Goal: Transaction & Acquisition: Purchase product/service

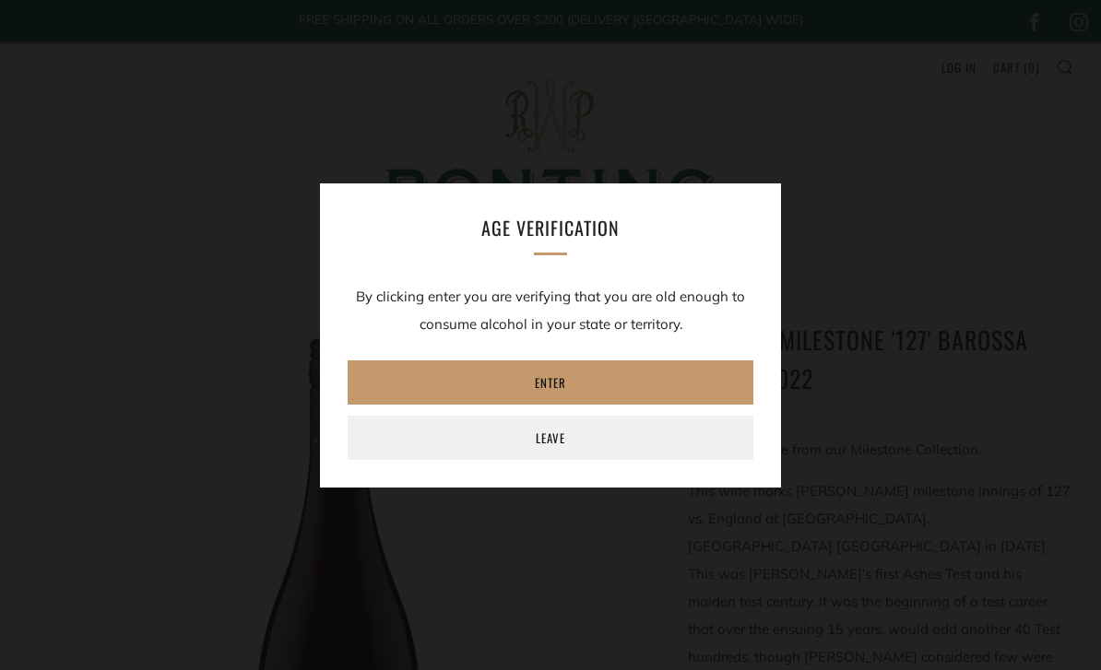
click at [388, 379] on link "Enter" at bounding box center [551, 383] width 406 height 44
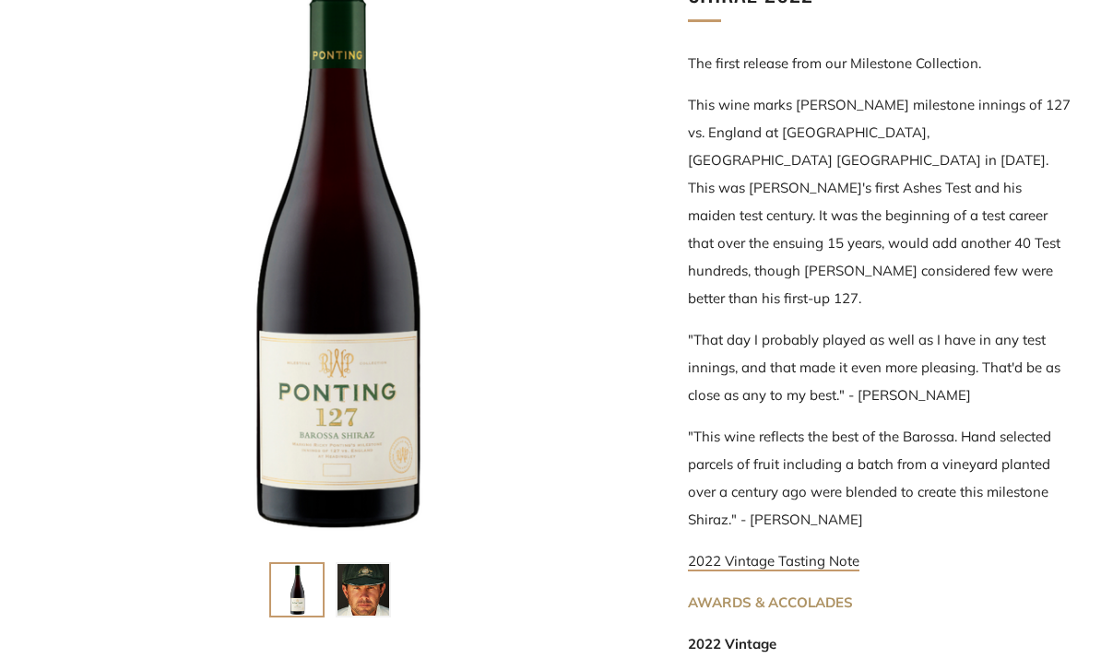
scroll to position [468, 0]
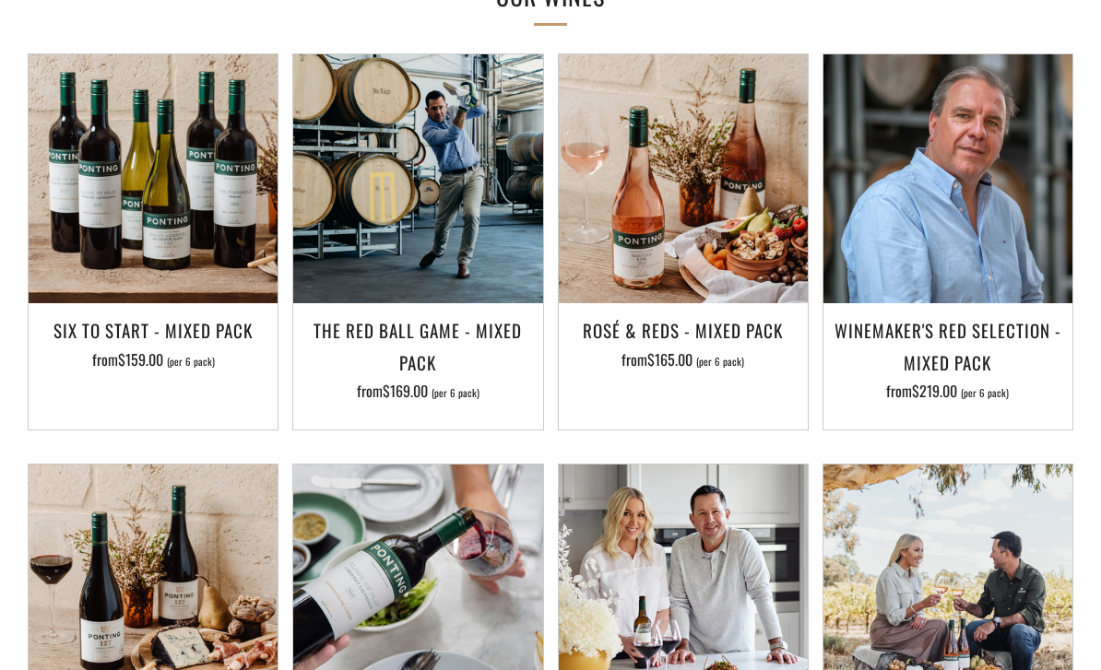
scroll to position [1533, 0]
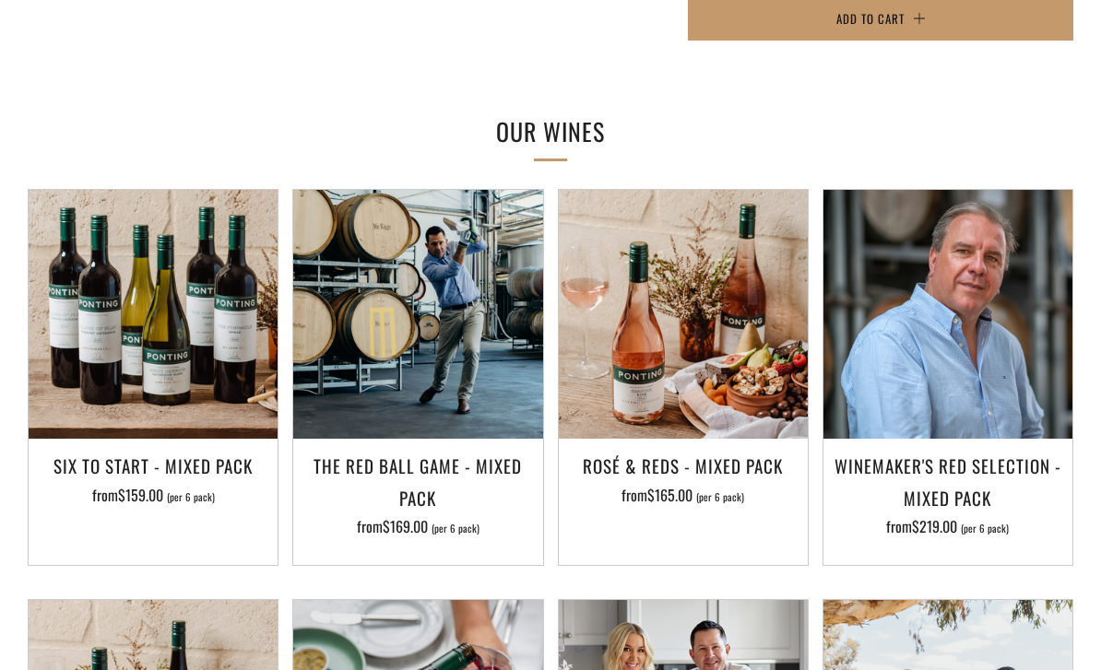
click at [381, 450] on h3 "The Red Ball Game - Mixed Pack" at bounding box center [417, 481] width 231 height 63
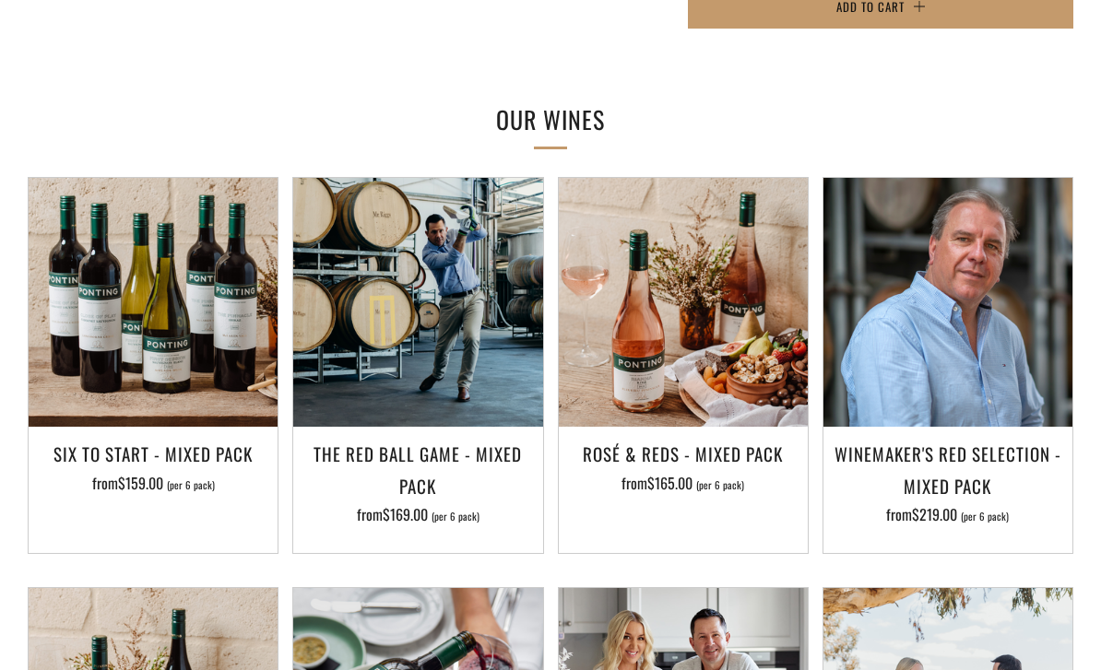
scroll to position [1545, 0]
click at [77, 438] on h3 "Six To Start - Mixed Pack" at bounding box center [153, 453] width 231 height 31
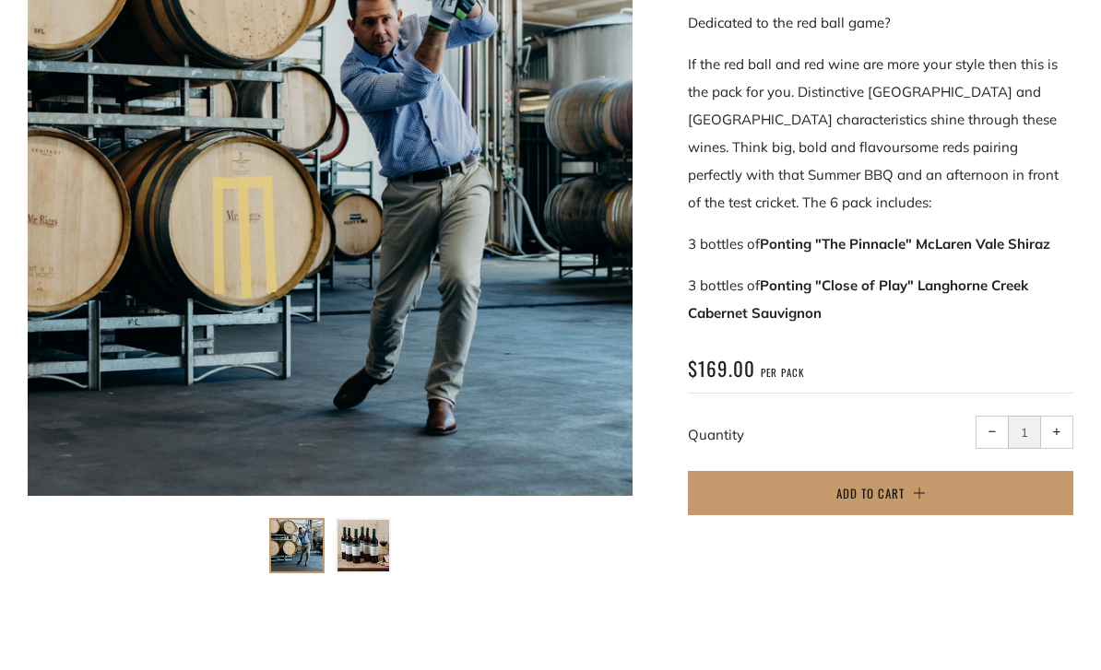
scroll to position [432, 0]
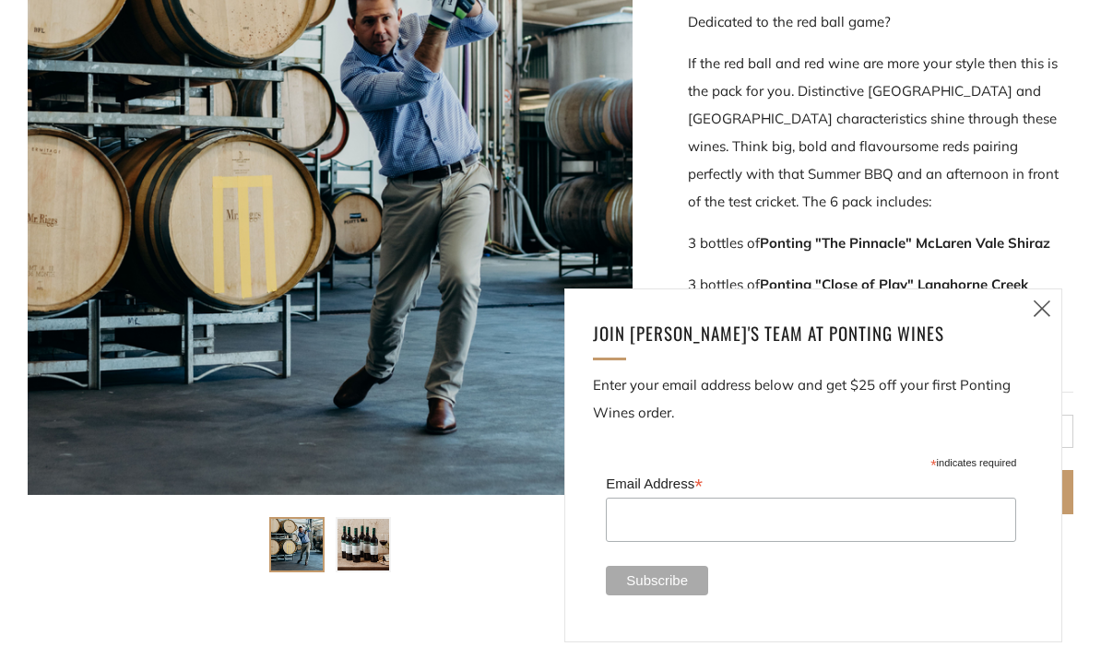
click at [1029, 328] on link "Close (esc)" at bounding box center [1042, 309] width 39 height 39
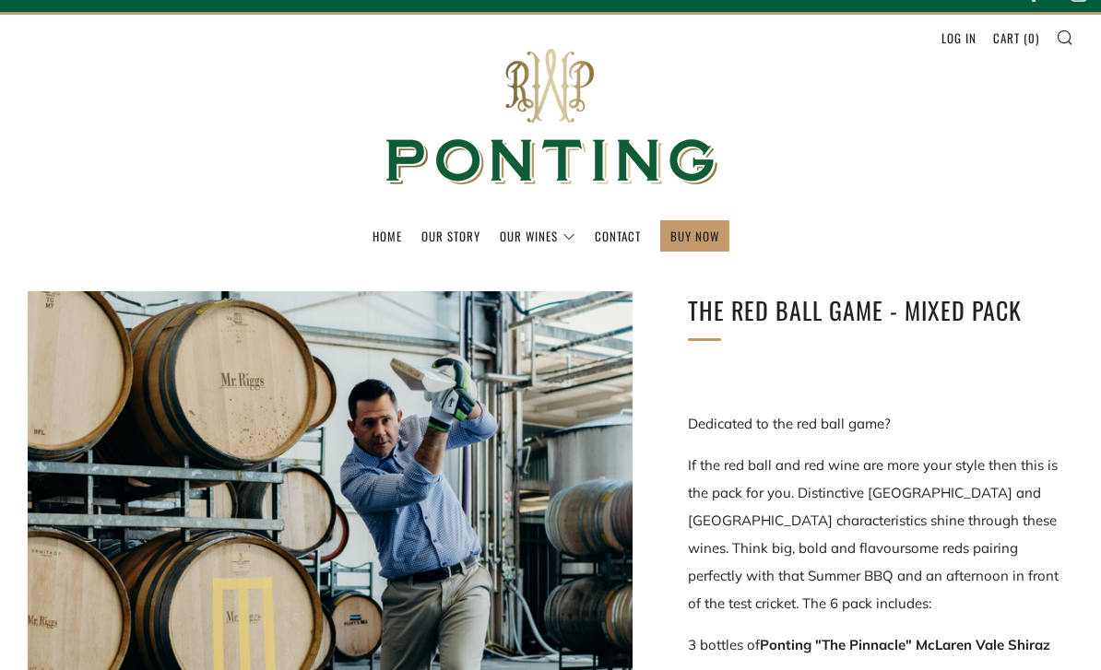
scroll to position [0, 0]
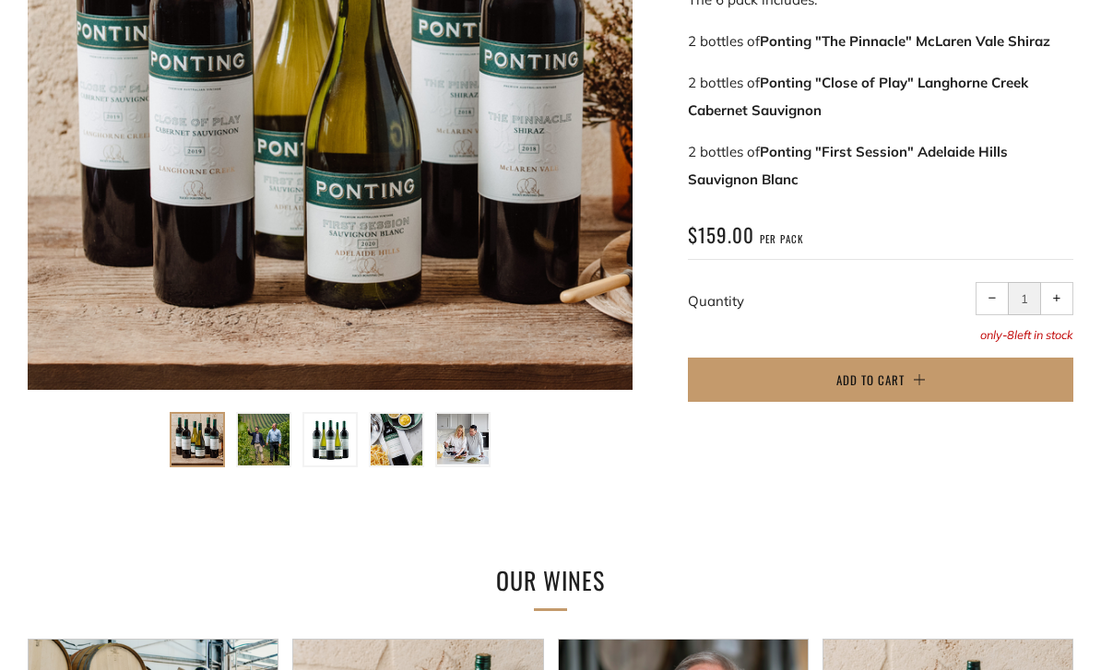
scroll to position [537, 0]
click at [1061, 294] on button "+ Increase item quantity by one" at bounding box center [1056, 298] width 33 height 33
click at [988, 298] on span "−" at bounding box center [992, 298] width 8 height 8
type input "1"
click at [911, 372] on button "Add to Cart" at bounding box center [880, 380] width 385 height 44
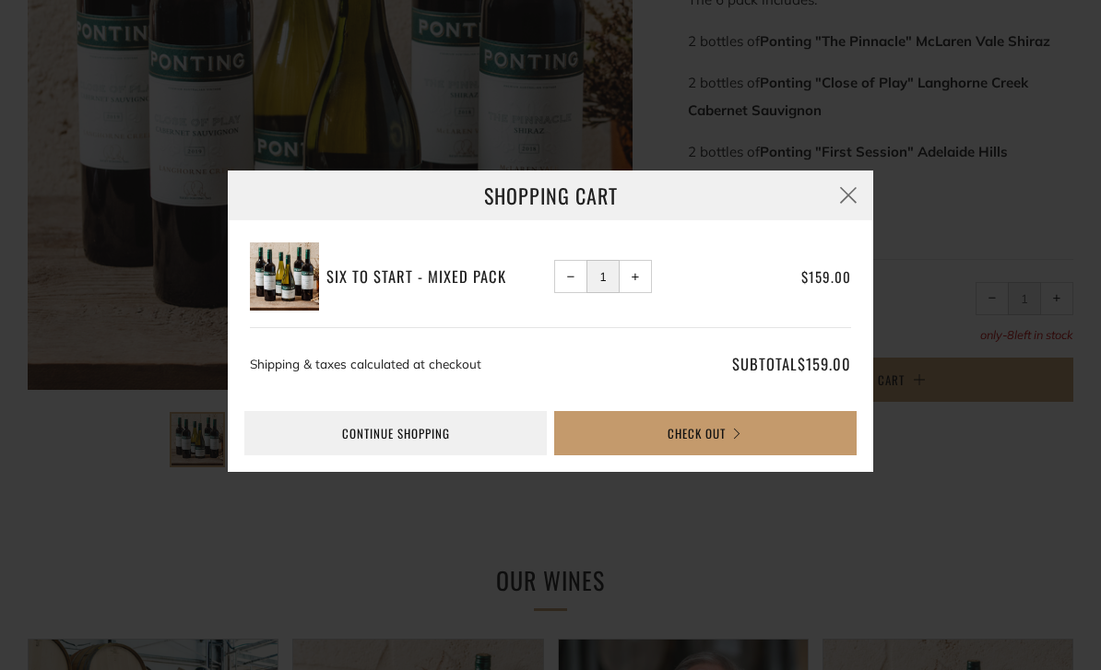
click at [315, 456] on link "Continue shopping" at bounding box center [395, 433] width 302 height 44
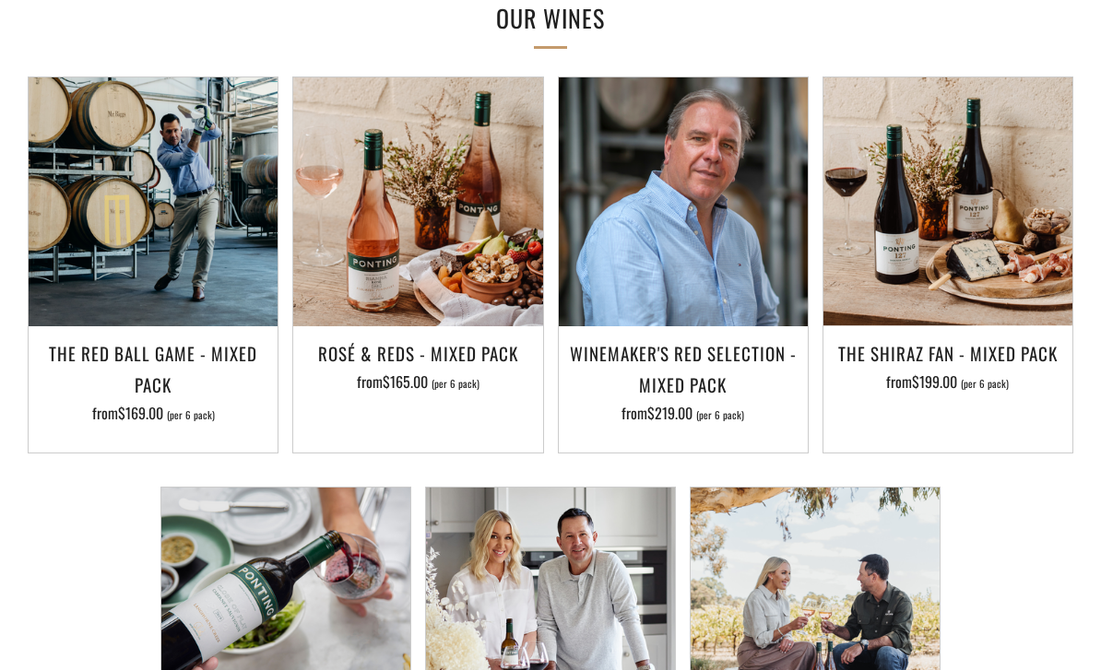
scroll to position [1100, 0]
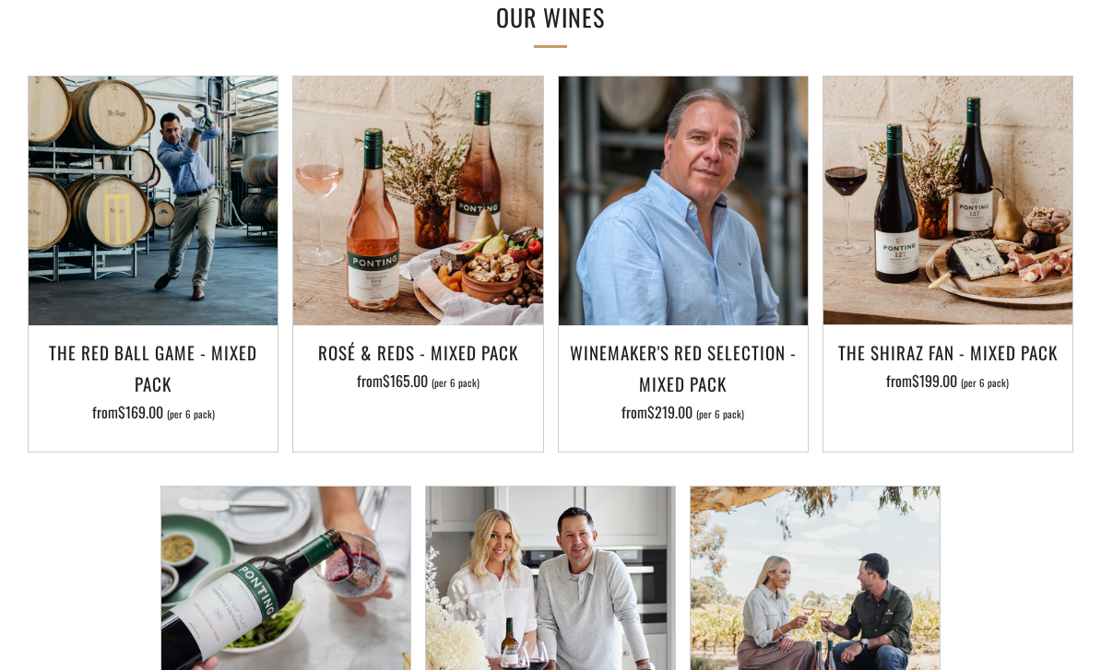
click at [941, 357] on h3 "The Shiraz Fan - Mixed Pack" at bounding box center [948, 352] width 231 height 31
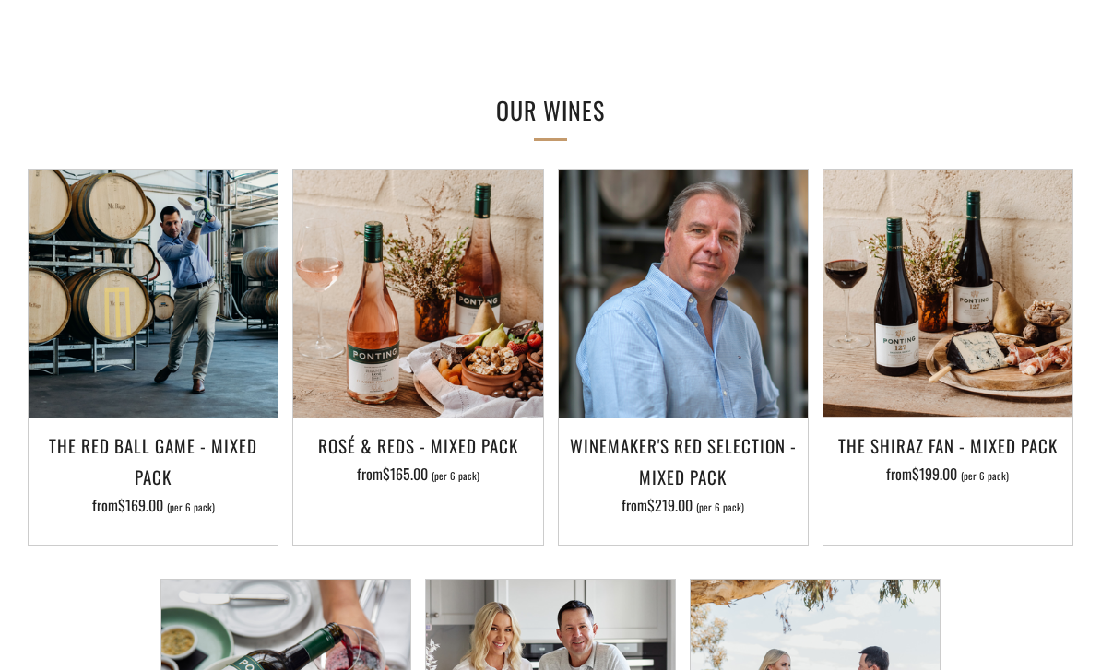
scroll to position [1007, 0]
click at [711, 464] on h3 "Winemaker's Red Selection - Mixed Pack" at bounding box center [683, 461] width 231 height 63
click at [929, 442] on h3 "The Shiraz Fan - Mixed Pack" at bounding box center [948, 445] width 231 height 31
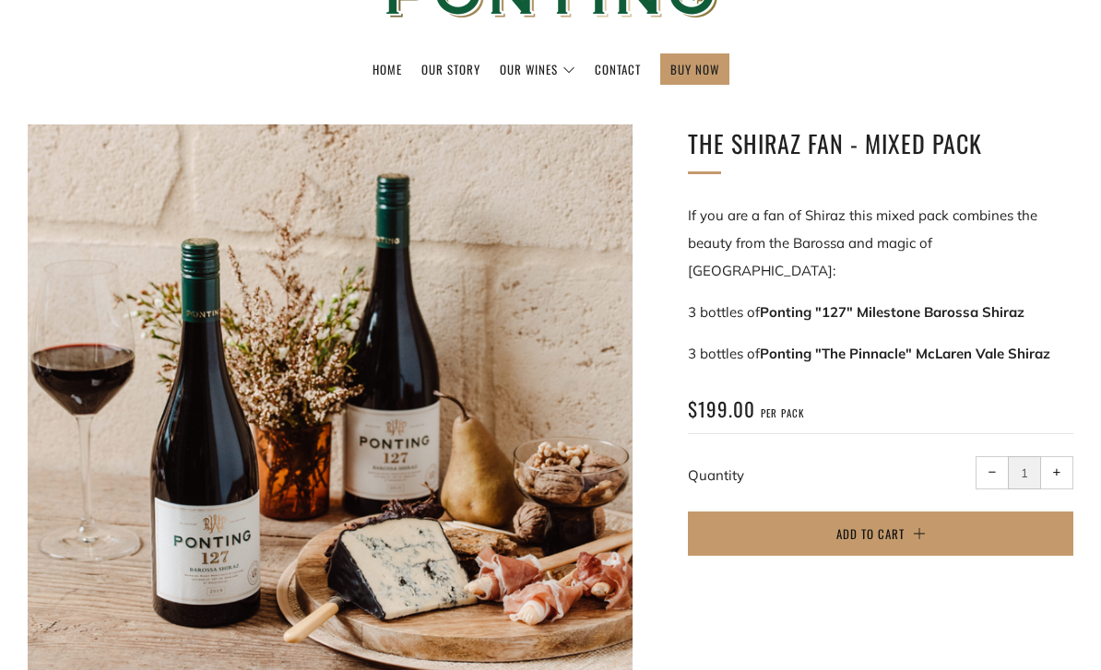
scroll to position [189, 0]
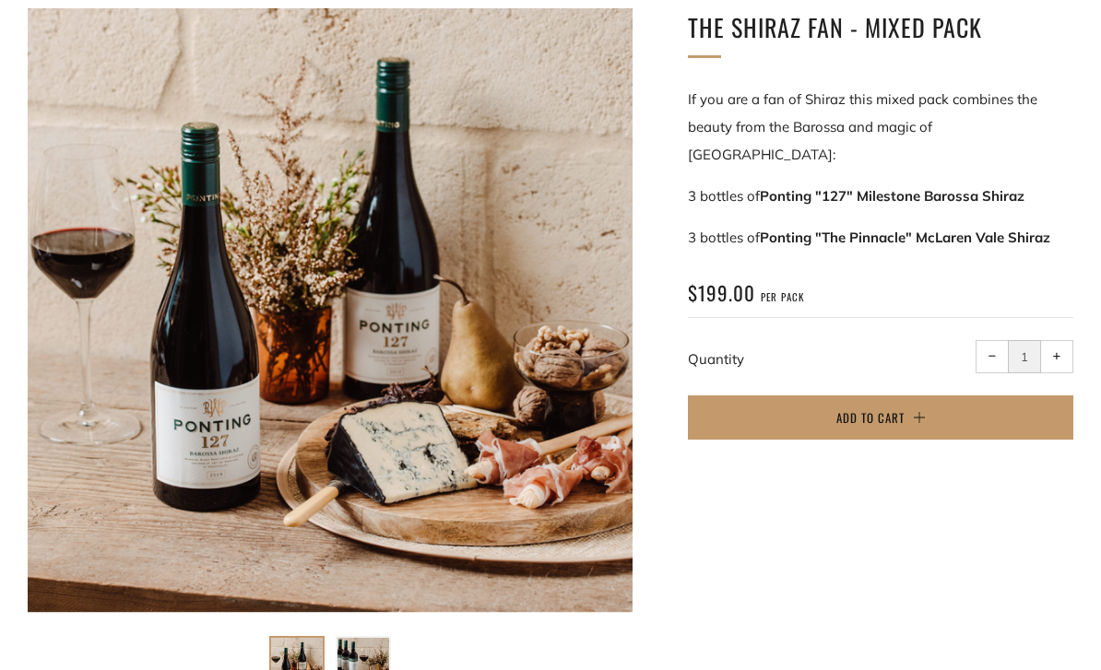
scroll to position [325, 0]
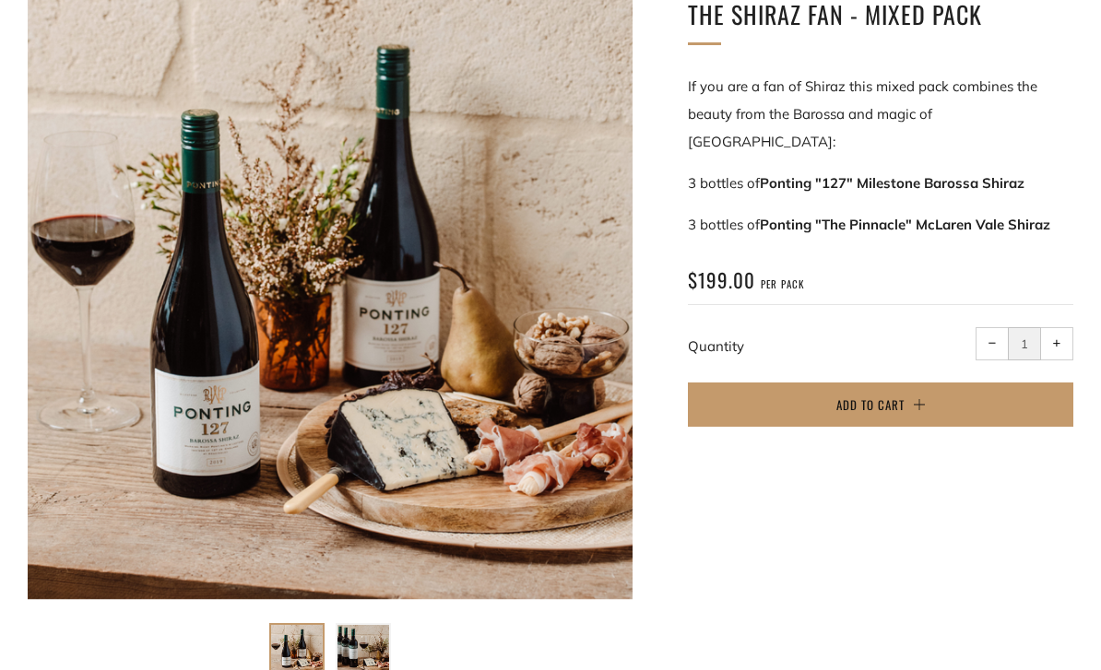
click at [898, 396] on span "Add to Cart" at bounding box center [870, 405] width 68 height 18
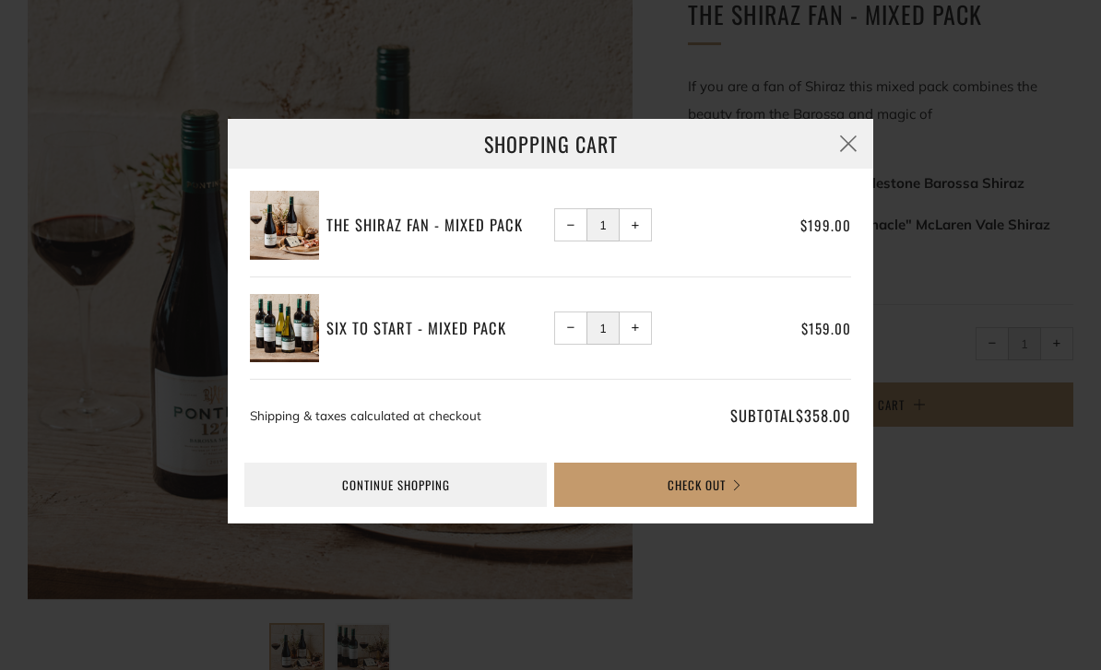
click at [738, 507] on button "Check Out" at bounding box center [705, 485] width 302 height 44
